Goal: Navigation & Orientation: Find specific page/section

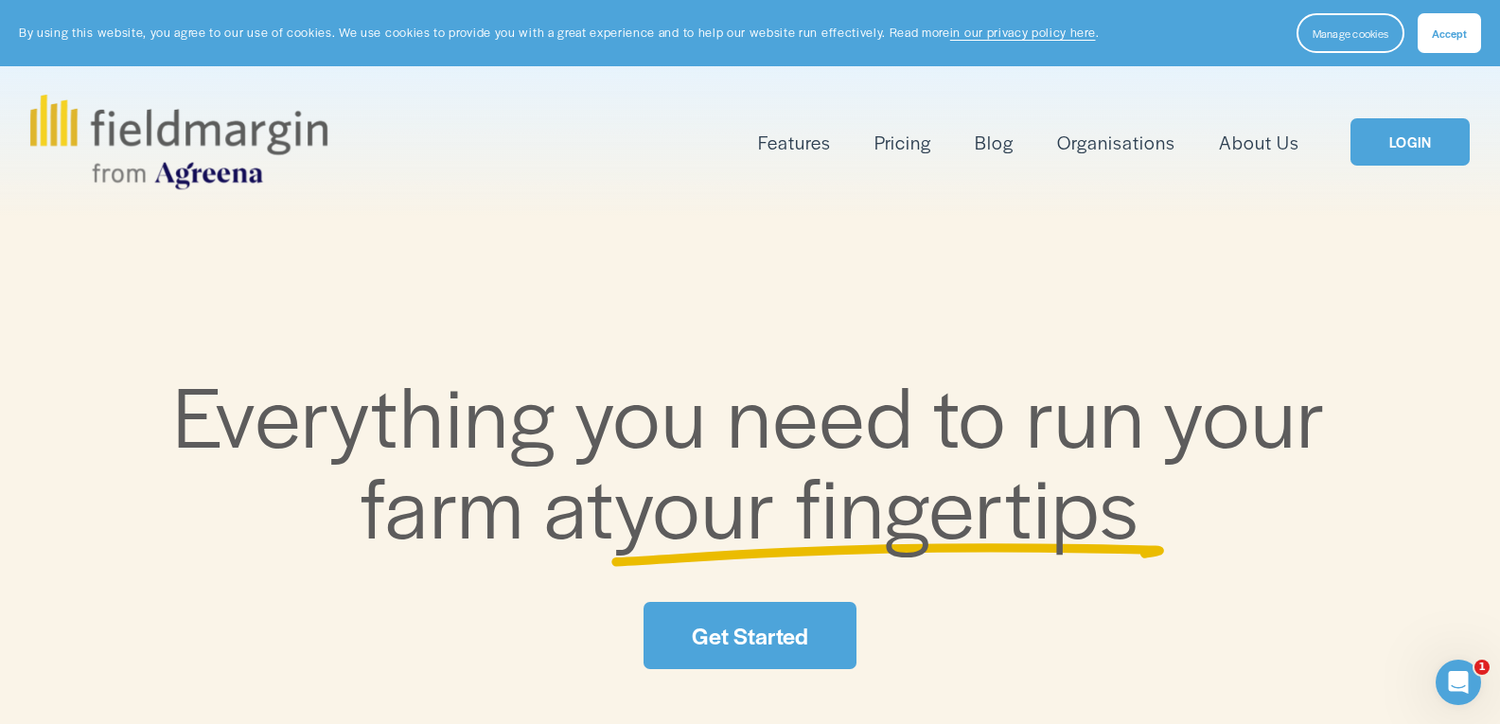
click at [1251, 161] on div "Features Mapping Plan Work Reporting" at bounding box center [665, 142] width 1270 height 95
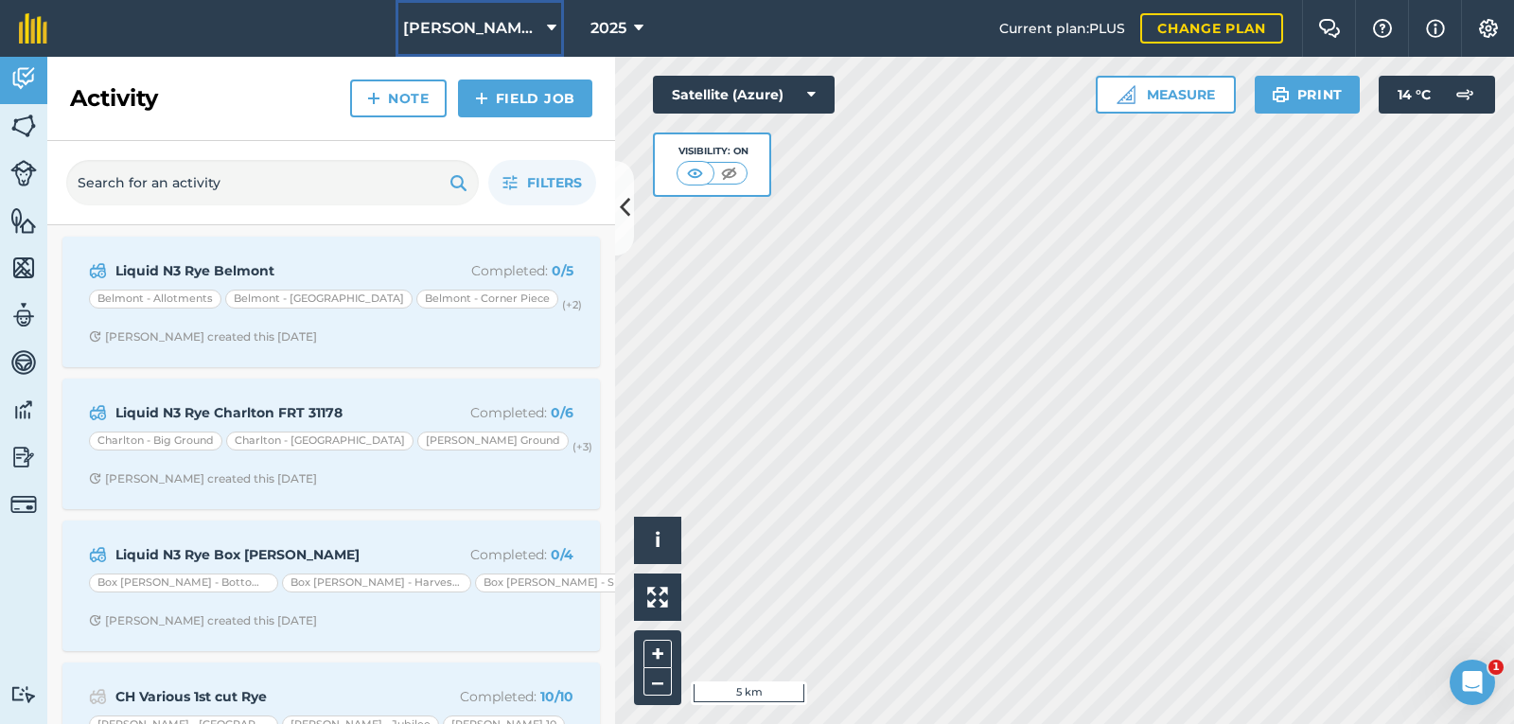
click at [550, 28] on icon at bounding box center [551, 28] width 9 height 23
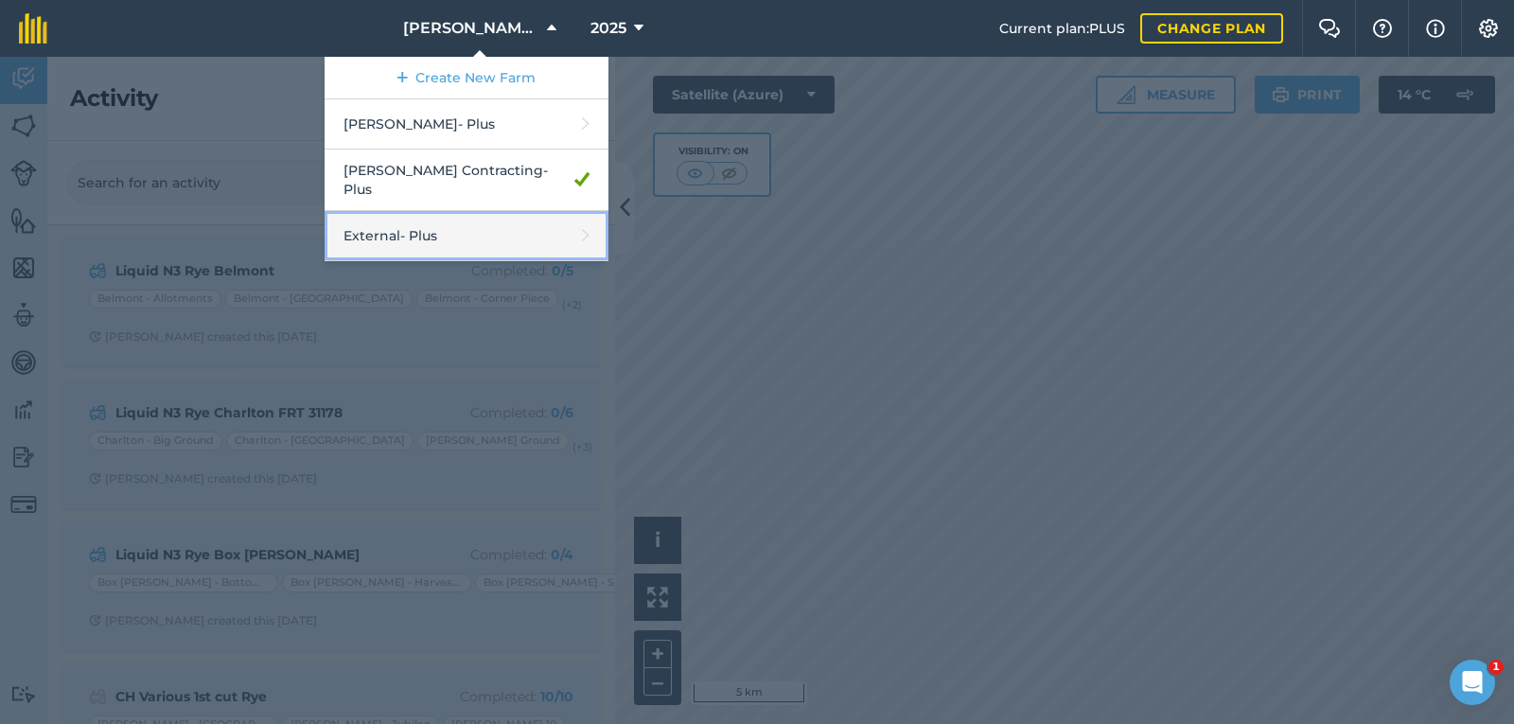
click at [586, 222] on icon at bounding box center [586, 235] width 8 height 26
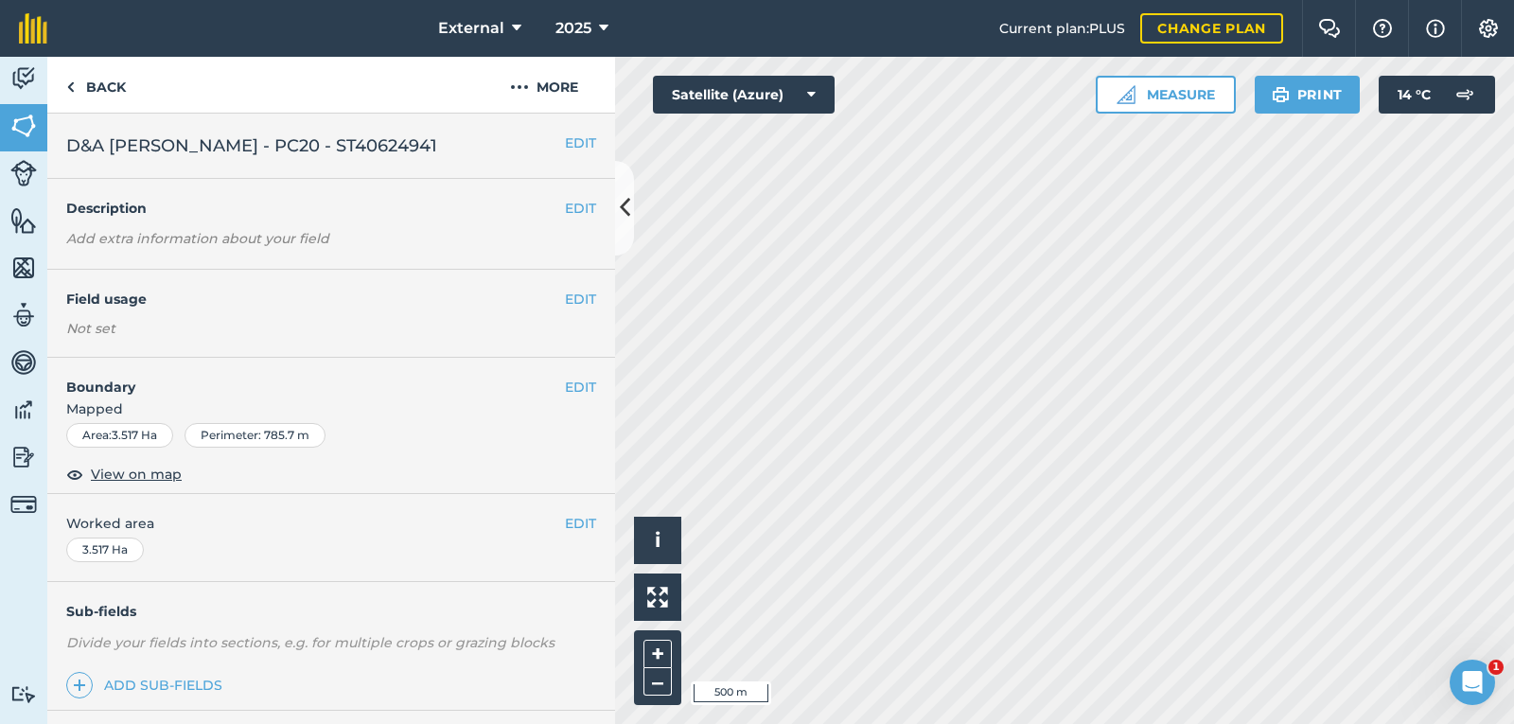
click at [594, 305] on div "Activity Fields Livestock Features Maps Team Vehicles Data Reporting Billing Tu…" at bounding box center [757, 390] width 1514 height 667
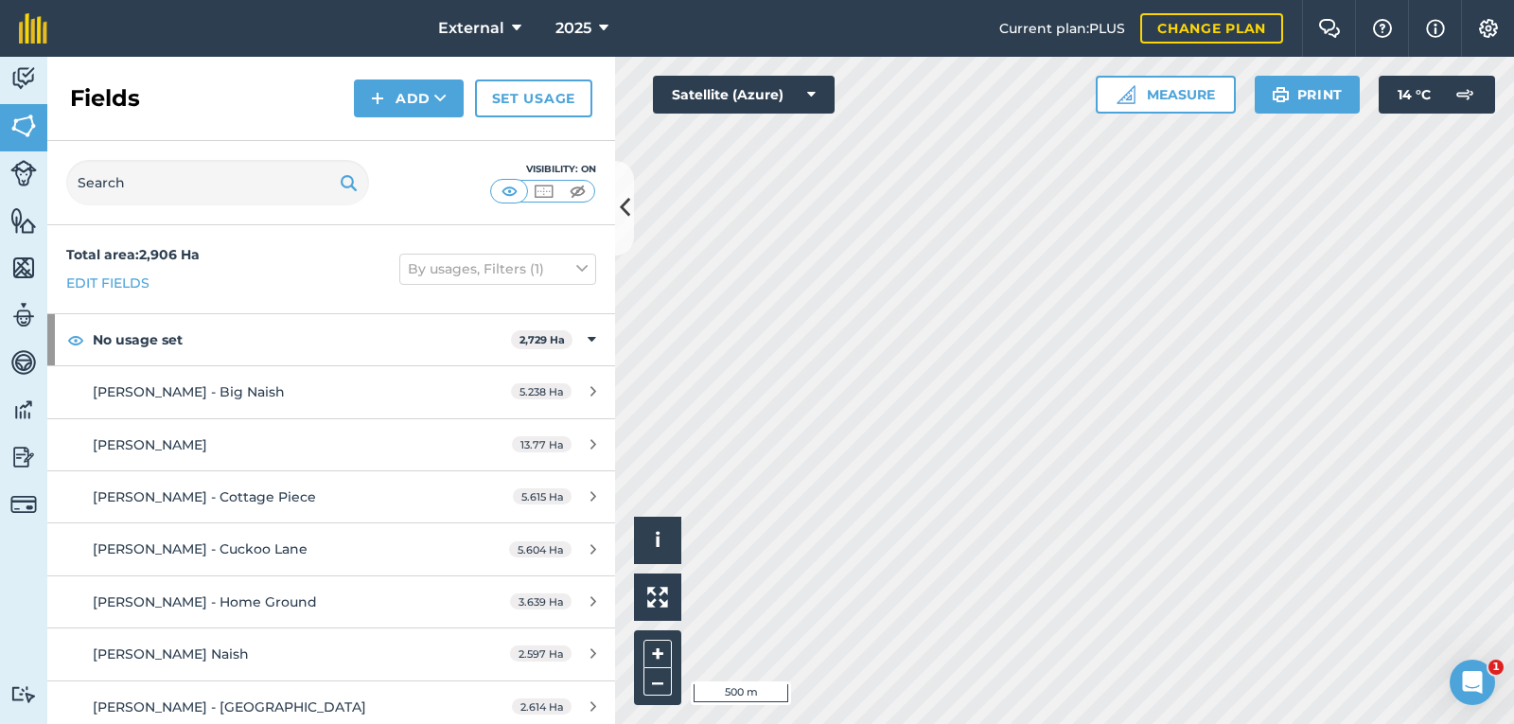
click at [1187, 723] on html "External 2025 Current plan : PLUS Change plan Farm Chat Help Info Settings Exte…" at bounding box center [757, 362] width 1514 height 724
click at [582, 616] on div "Activity Fields Livestock Features Maps Team Vehicles Data Reporting Billing Tu…" at bounding box center [757, 390] width 1514 height 667
click at [1093, 723] on html "External 2025 Current plan : PLUS Change plan Farm Chat Help Info Settings Exte…" at bounding box center [757, 362] width 1514 height 724
